Goal: Information Seeking & Learning: Learn about a topic

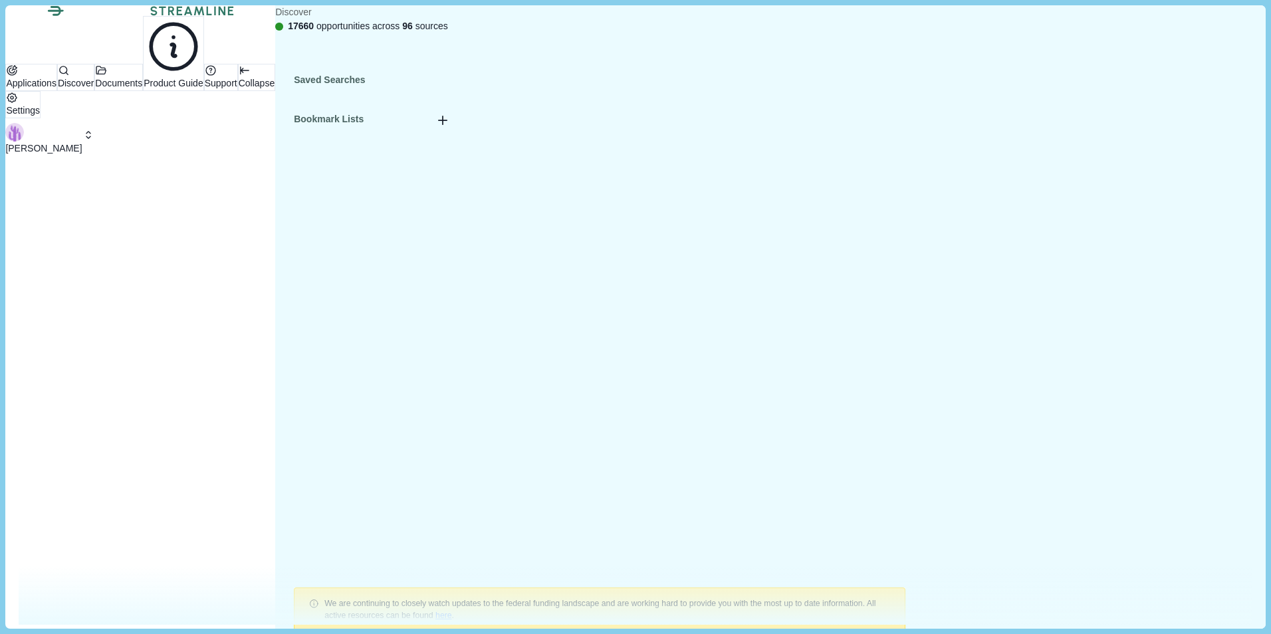
type input "infrastructure"
